Goal: Task Accomplishment & Management: Use online tool/utility

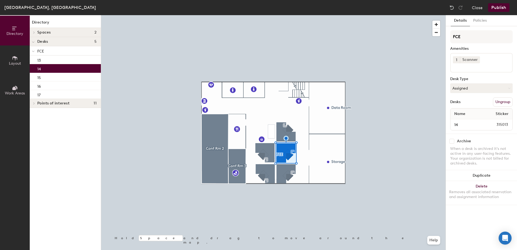
click at [484, 60] on div "1 Scanner" at bounding box center [481, 62] width 62 height 19
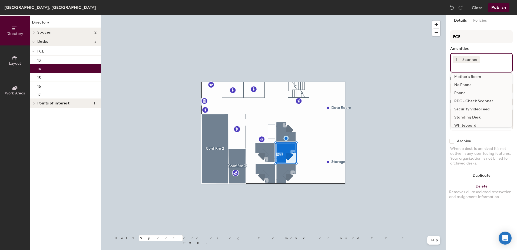
scroll to position [48, 0]
click at [470, 110] on div "Standing Desk" at bounding box center [481, 112] width 61 height 8
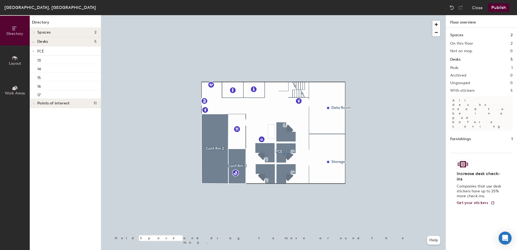
click at [284, 15] on div at bounding box center [273, 15] width 344 height 0
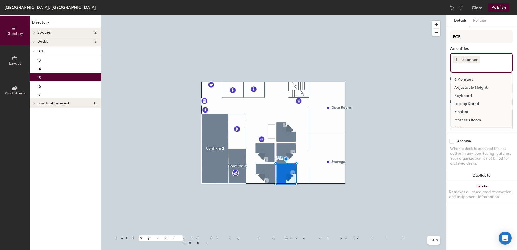
click at [485, 63] on div "1 Scanner 3 Monitors Adjustable Height Keyboard Laptop Stand Monitor Mother's R…" at bounding box center [481, 62] width 62 height 19
click at [471, 112] on div "Standing Desk" at bounding box center [481, 112] width 61 height 8
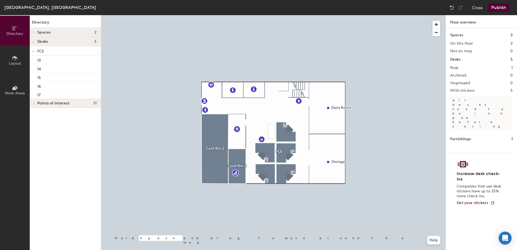
click at [503, 10] on button "Publish" at bounding box center [498, 7] width 21 height 9
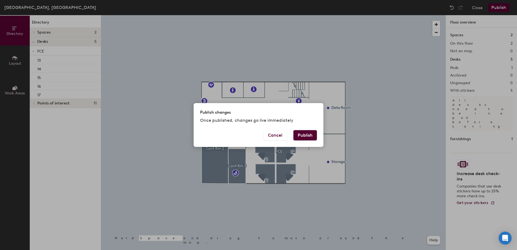
click at [310, 136] on button "Publish" at bounding box center [305, 135] width 24 height 10
